Goal: Find specific page/section: Find specific page/section

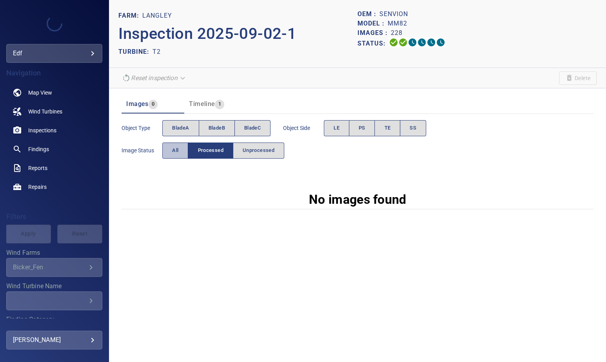
click at [171, 145] on button "All" at bounding box center [175, 150] width 26 height 16
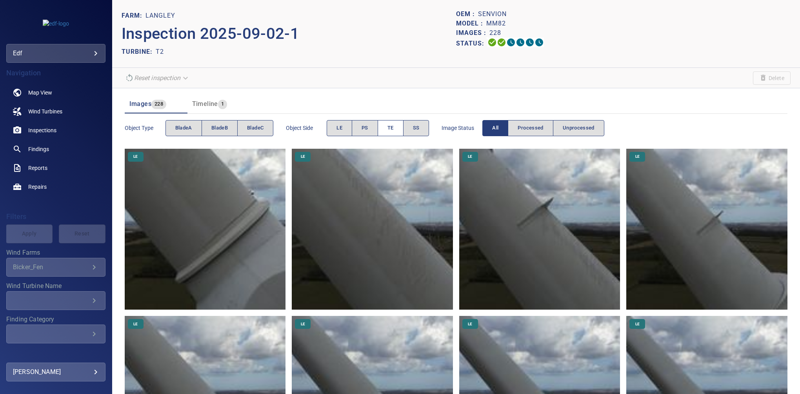
click at [383, 128] on button "TE" at bounding box center [391, 128] width 26 height 16
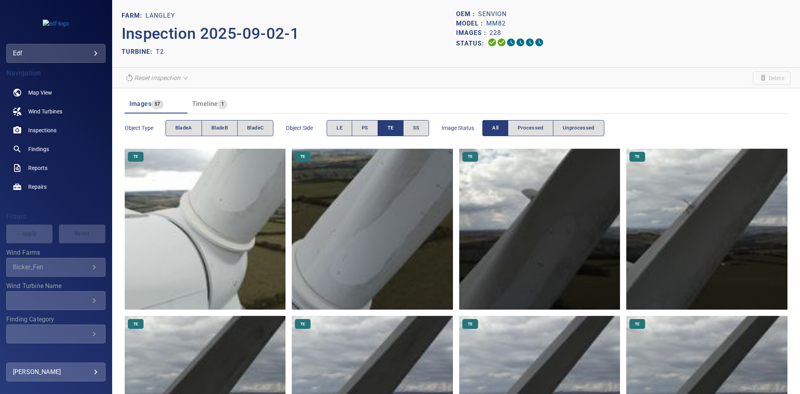
click at [383, 128] on button "TE" at bounding box center [391, 128] width 26 height 16
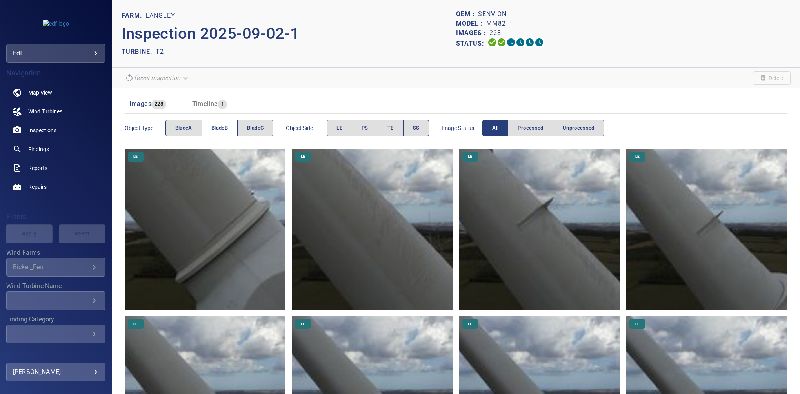
click at [215, 124] on span "bladeB" at bounding box center [219, 128] width 16 height 9
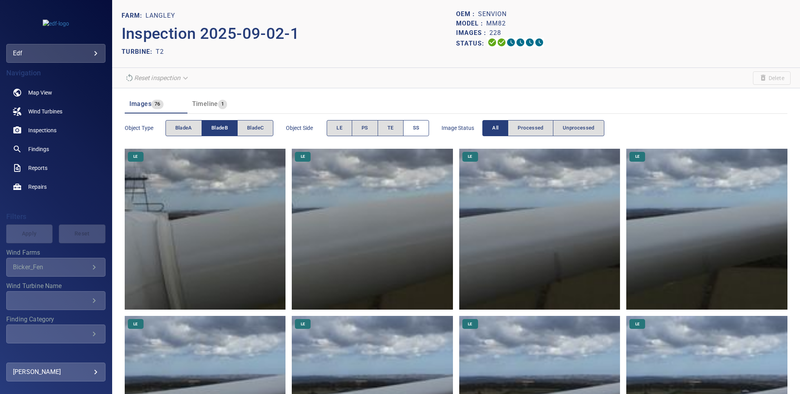
click at [427, 131] on button "SS" at bounding box center [416, 128] width 26 height 16
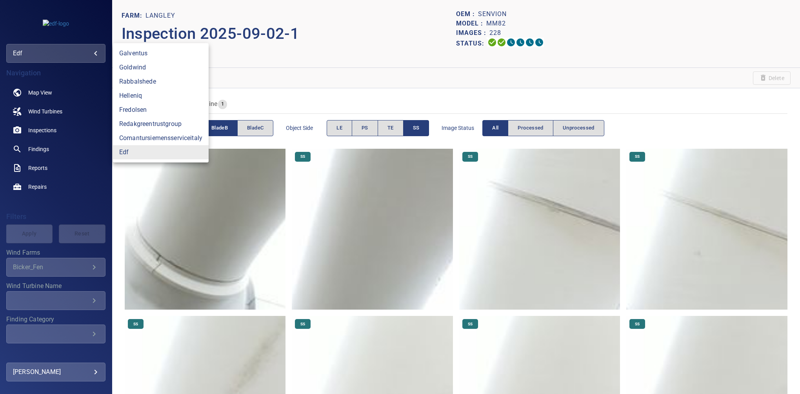
click at [58, 58] on body "**********" at bounding box center [400, 197] width 800 height 394
click at [58, 58] on div at bounding box center [400, 197] width 800 height 394
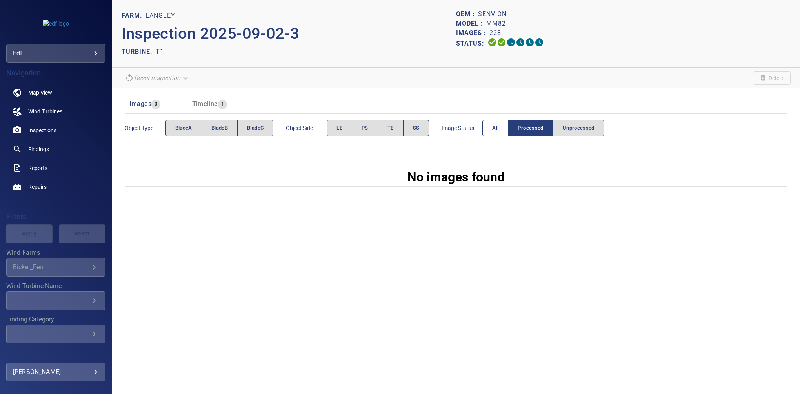
click at [493, 132] on span "All" at bounding box center [495, 128] width 6 height 9
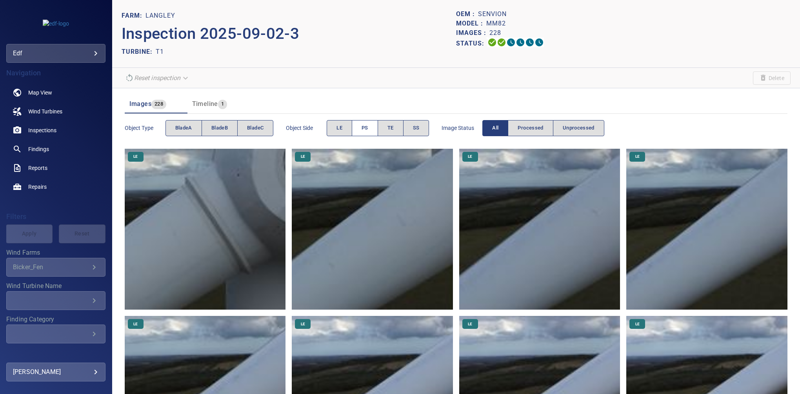
click at [369, 132] on button "PS" at bounding box center [365, 128] width 26 height 16
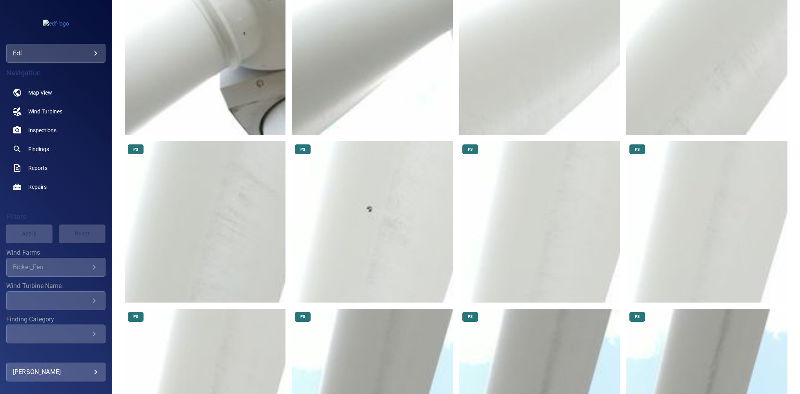
scroll to position [155, 0]
